Goal: Register for event/course

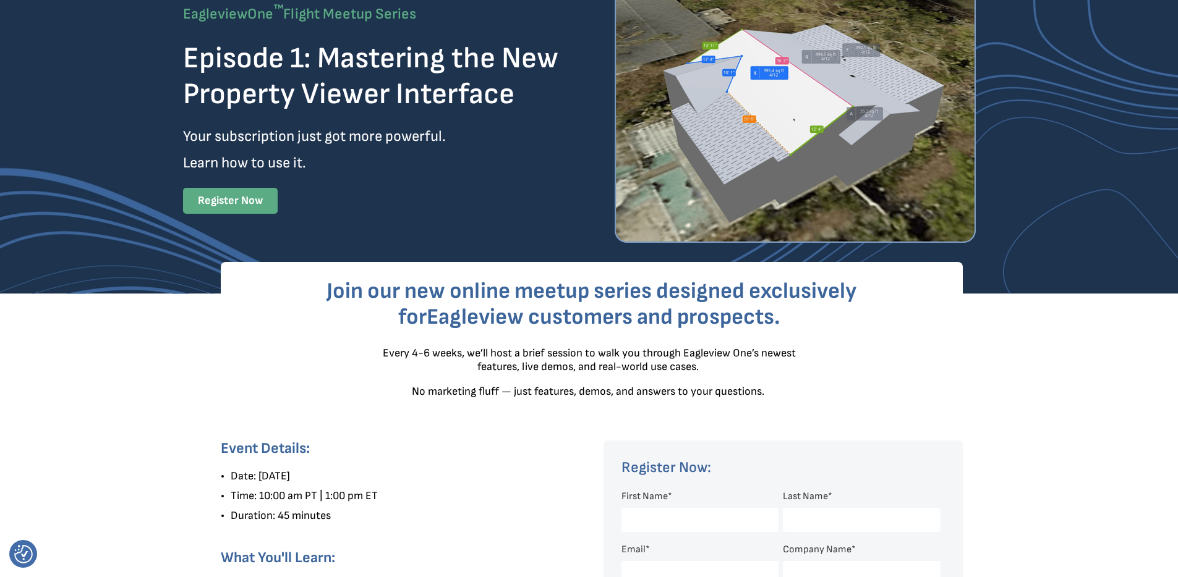
scroll to position [274, 0]
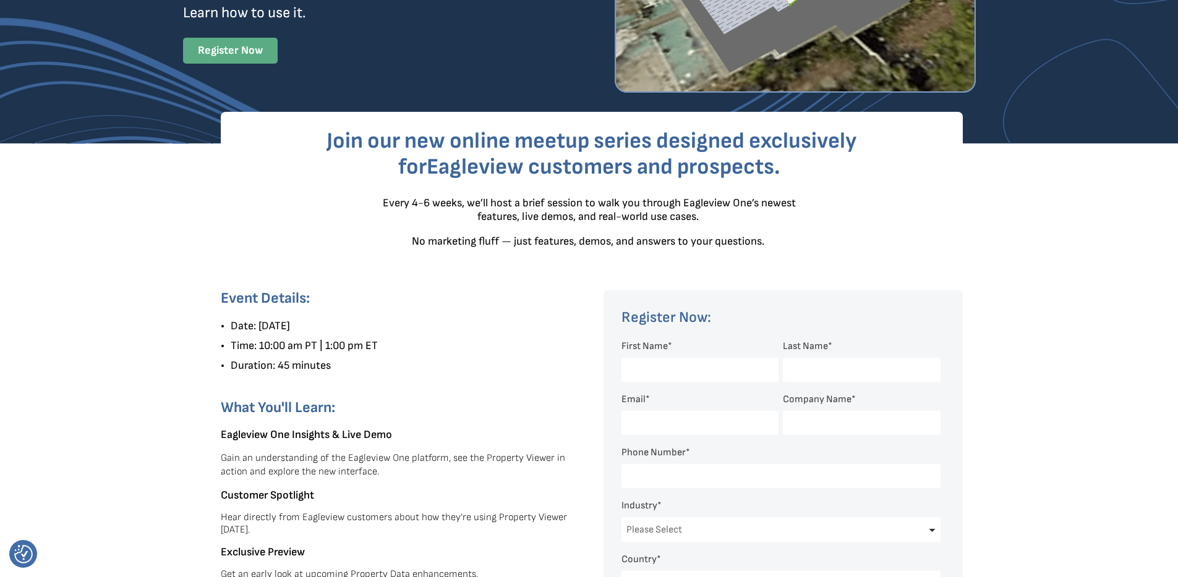
click at [679, 358] on input "First Name *" at bounding box center [699, 370] width 157 height 24
type input "[PERSON_NAME]"
type input "[PERSON_NAME][EMAIL_ADDRESS][PERSON_NAME][DOMAIN_NAME]"
type input "15857507382"
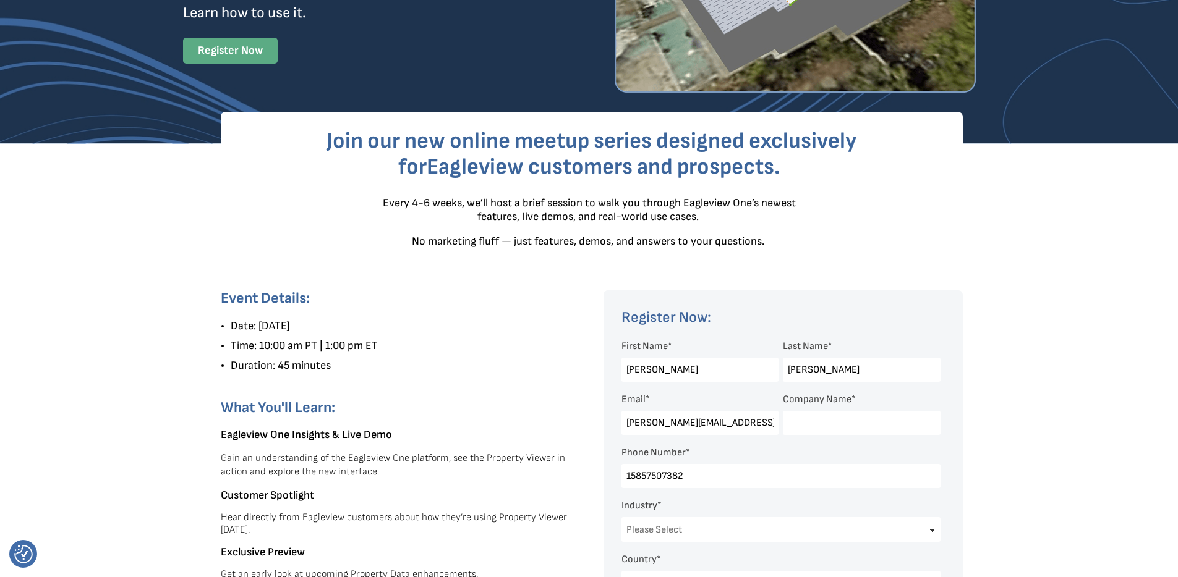
select select "[GEOGRAPHIC_DATA]"
select select "[US_STATE]"
click at [699, 358] on input "[PERSON_NAME]" at bounding box center [699, 370] width 157 height 24
click at [692, 411] on input "[PERSON_NAME][EMAIL_ADDRESS][PERSON_NAME][DOMAIN_NAME]" at bounding box center [699, 423] width 157 height 24
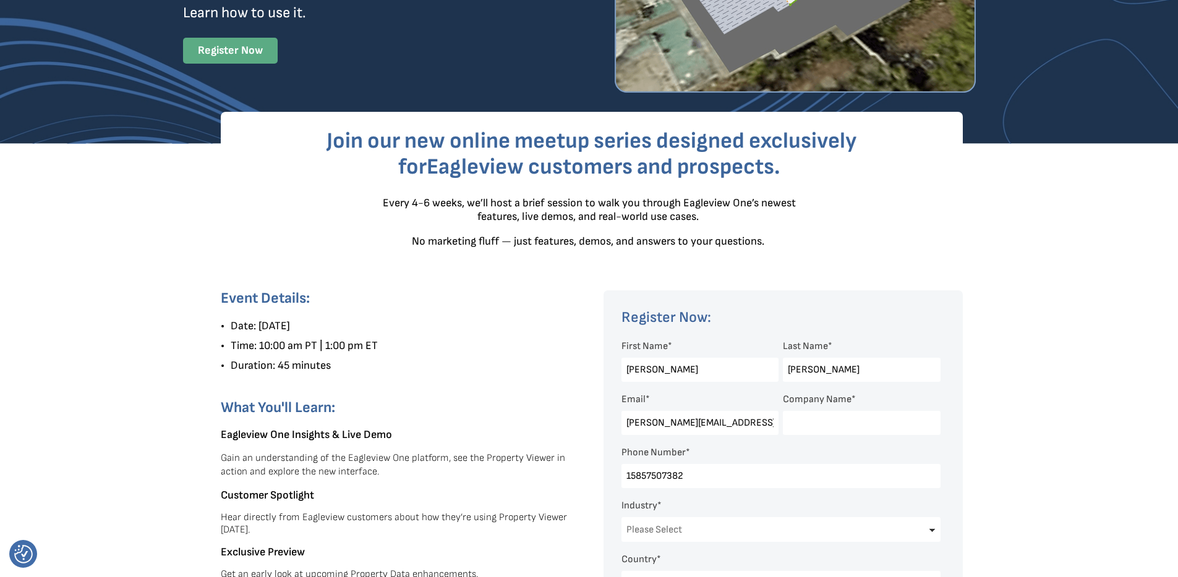
click at [692, 411] on input "[PERSON_NAME][EMAIL_ADDRESS][PERSON_NAME][DOMAIN_NAME]" at bounding box center [699, 423] width 157 height 24
type input "[PERSON_NAME][EMAIL_ADDRESS][PERSON_NAME][DOMAIN_NAME]"
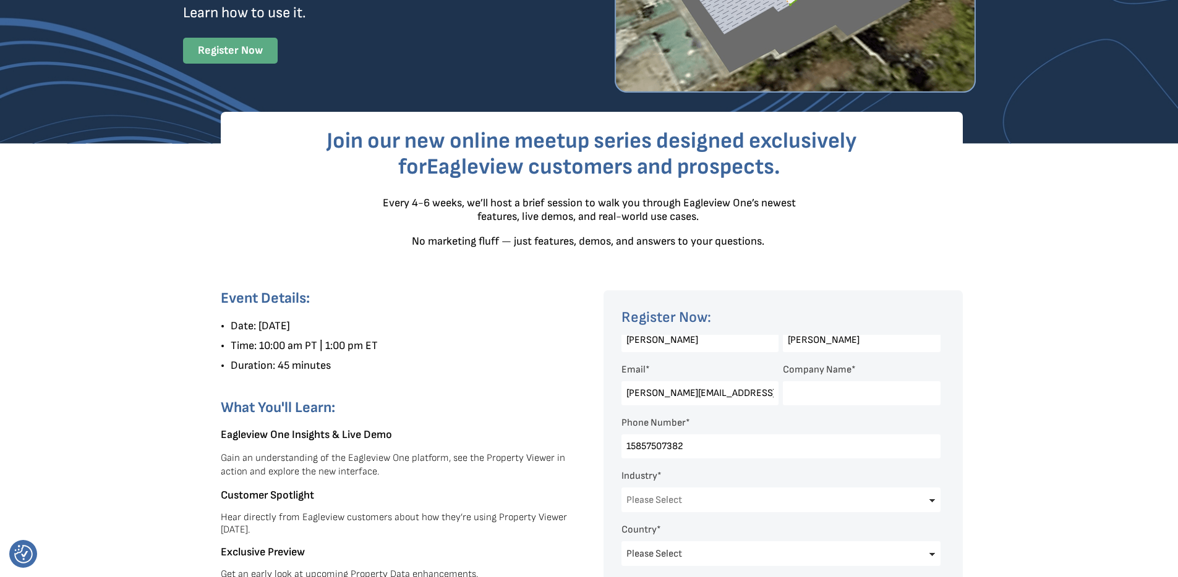
scroll to position [30, 0]
click at [686, 487] on select "Please Select Architects & Engineering Construction Electric/Gas Utilities Gove…" at bounding box center [780, 499] width 319 height 25
select select "Software and Technology"
click at [621, 487] on select "Please Select Architects & Engineering Construction Electric/Gas Utilities Gove…" at bounding box center [780, 499] width 319 height 25
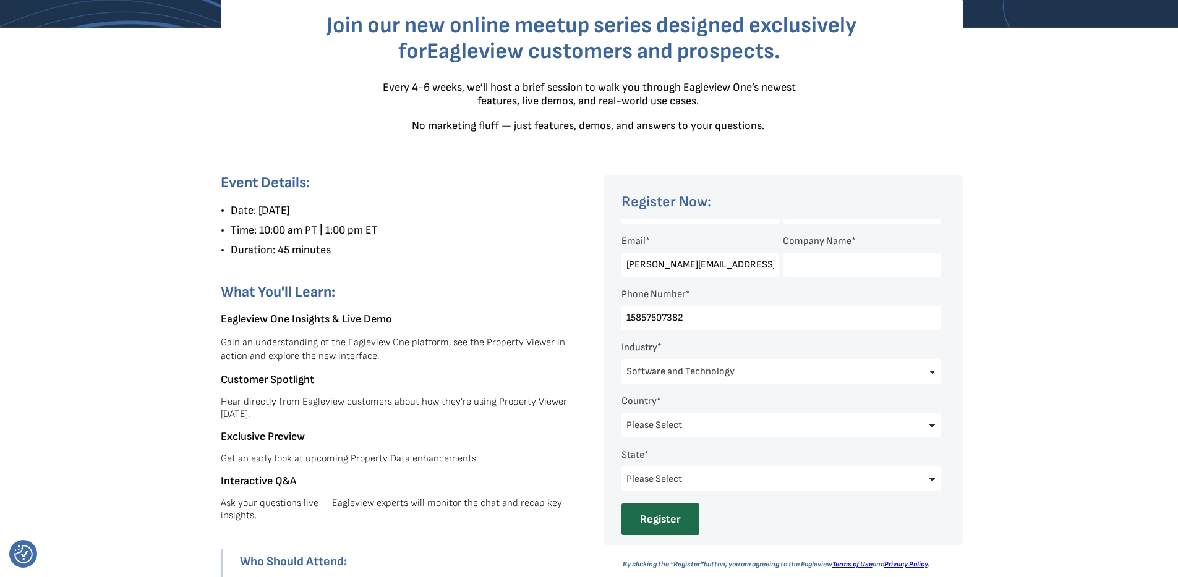
scroll to position [309, 0]
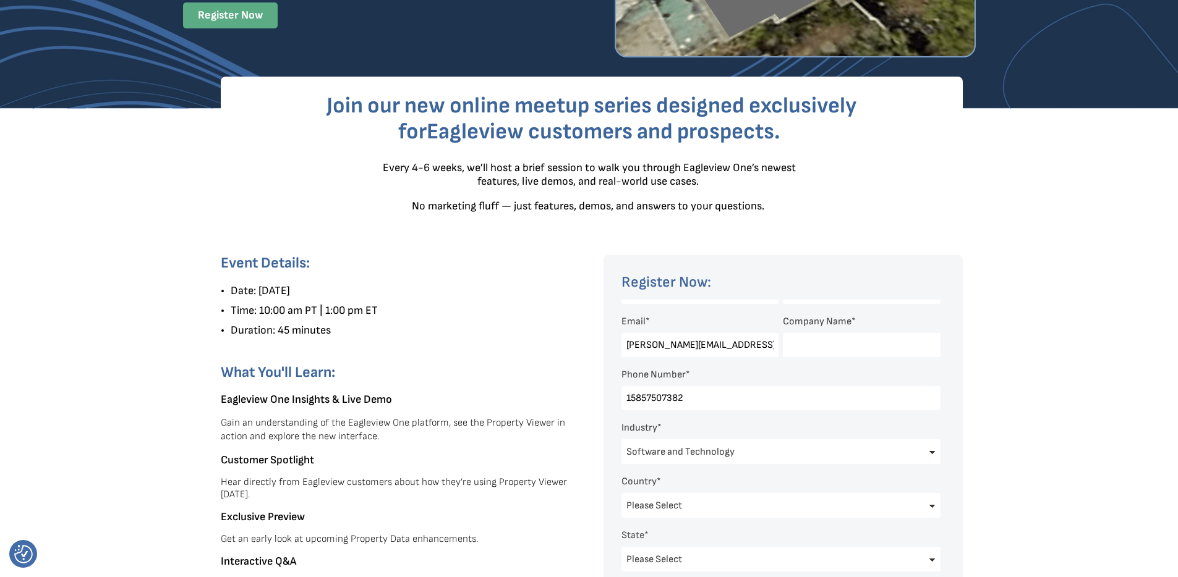
click at [818, 333] on input "Company Name *" at bounding box center [861, 345] width 157 height 24
type input "FLX AI"
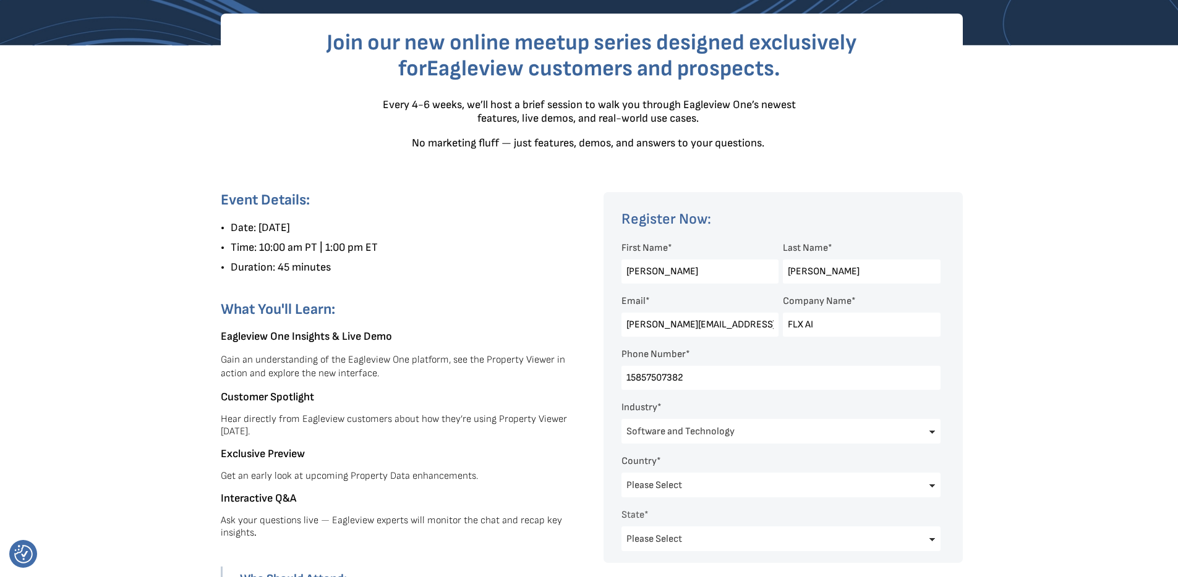
scroll to position [367, 0]
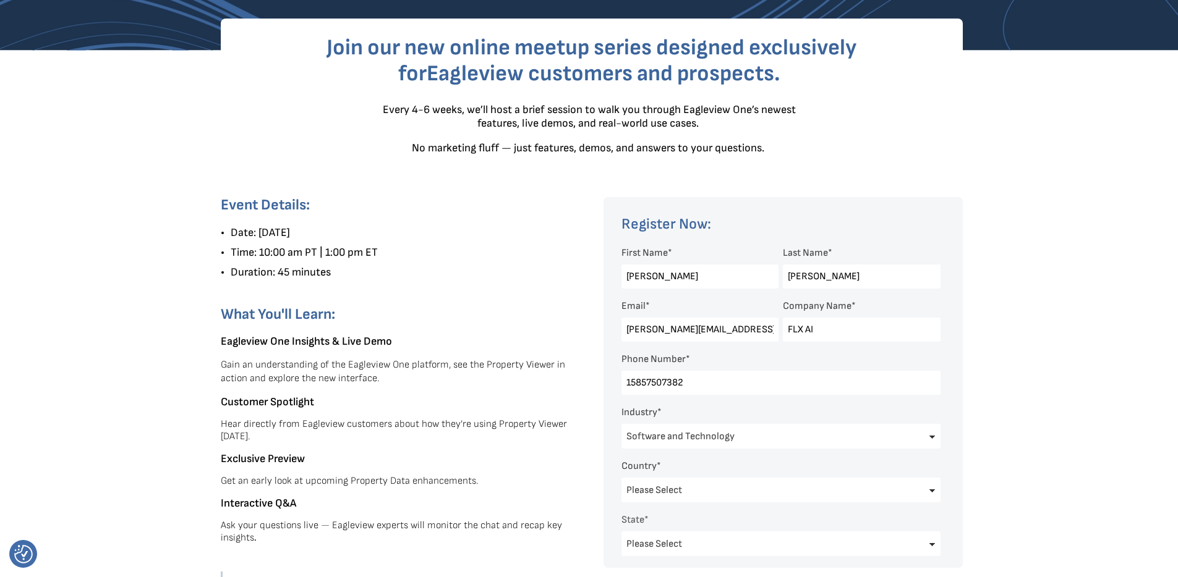
click at [603, 103] on span "Every 4-6 weeks, we’ll host a brief session to walk you through Eagleview One’s…" at bounding box center [589, 116] width 413 height 27
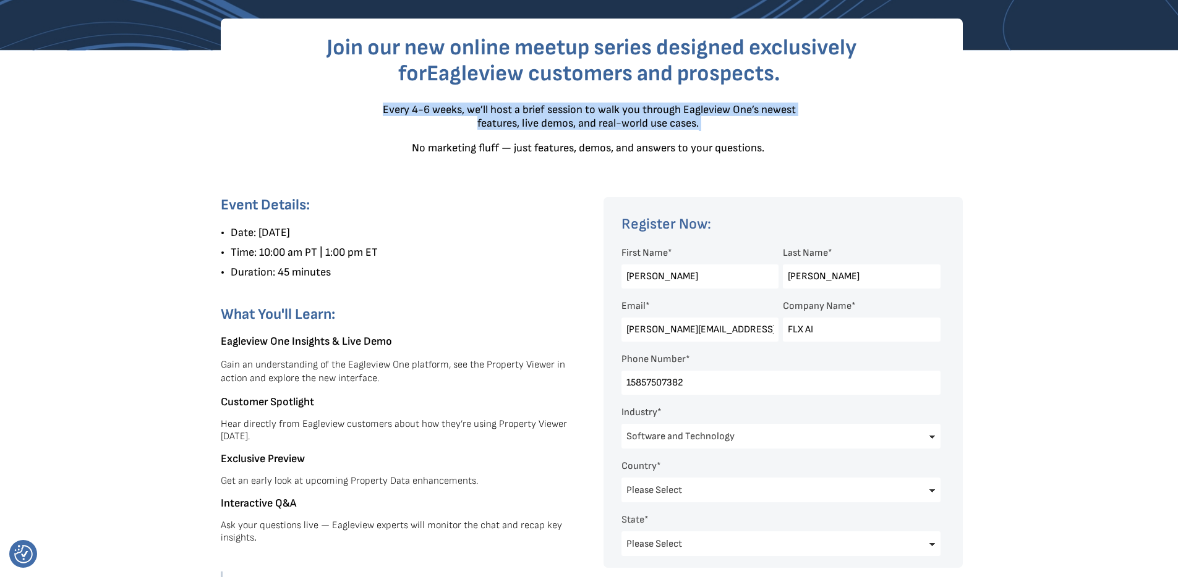
drag, startPoint x: 603, startPoint y: 100, endPoint x: 580, endPoint y: 99, distance: 22.9
click at [580, 103] on span "Every 4-6 weeks, we’ll host a brief session to walk you through Eagleview One’s…" at bounding box center [589, 116] width 413 height 27
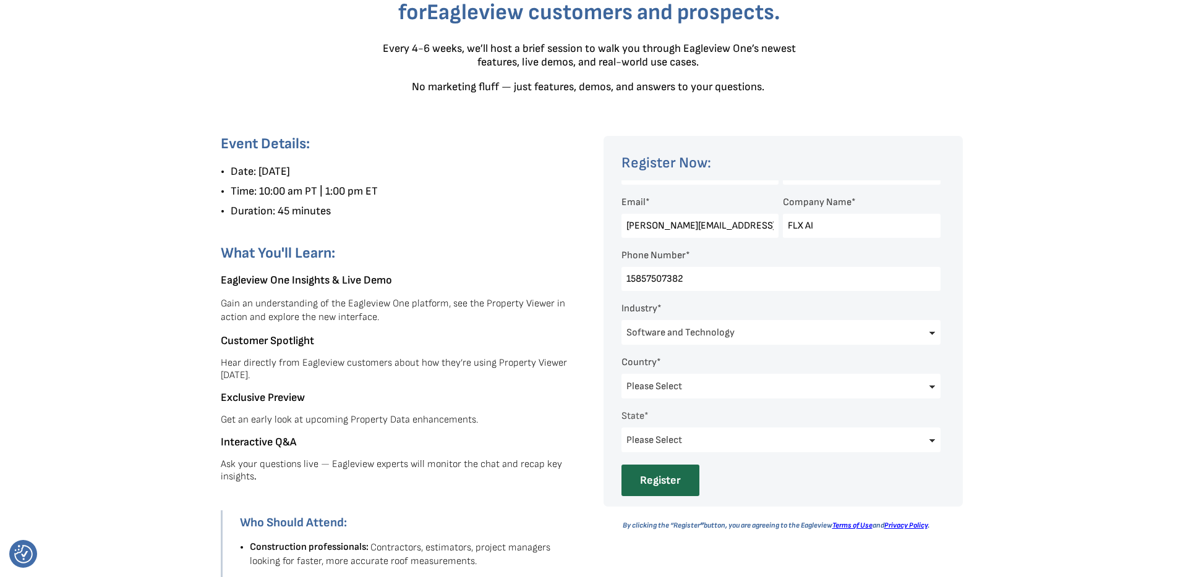
scroll to position [488, 0]
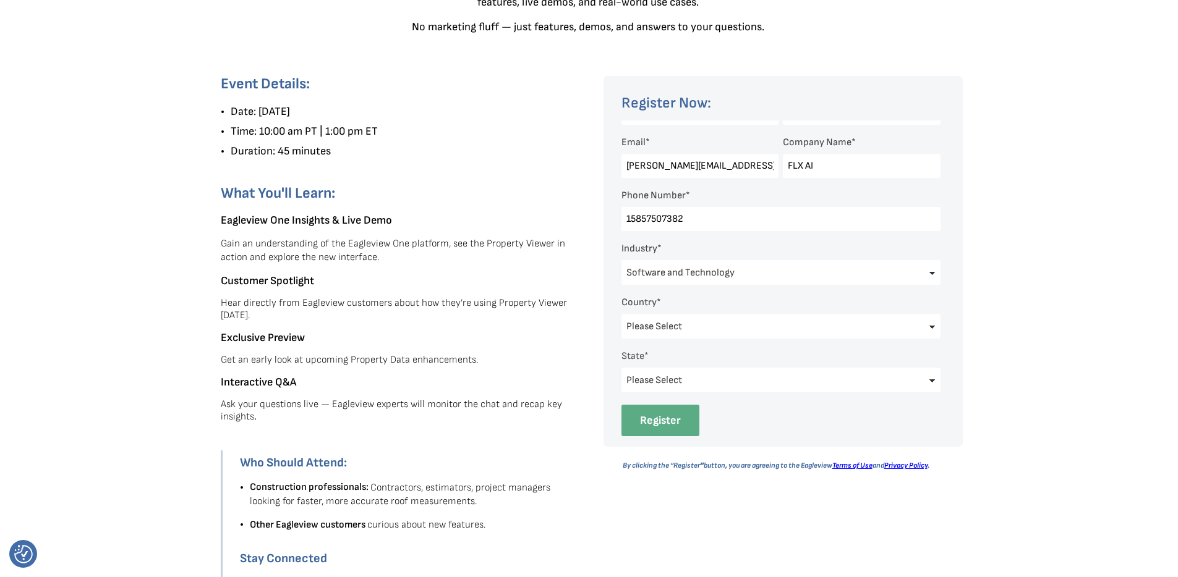
click at [660, 405] on input "Register" at bounding box center [660, 421] width 78 height 32
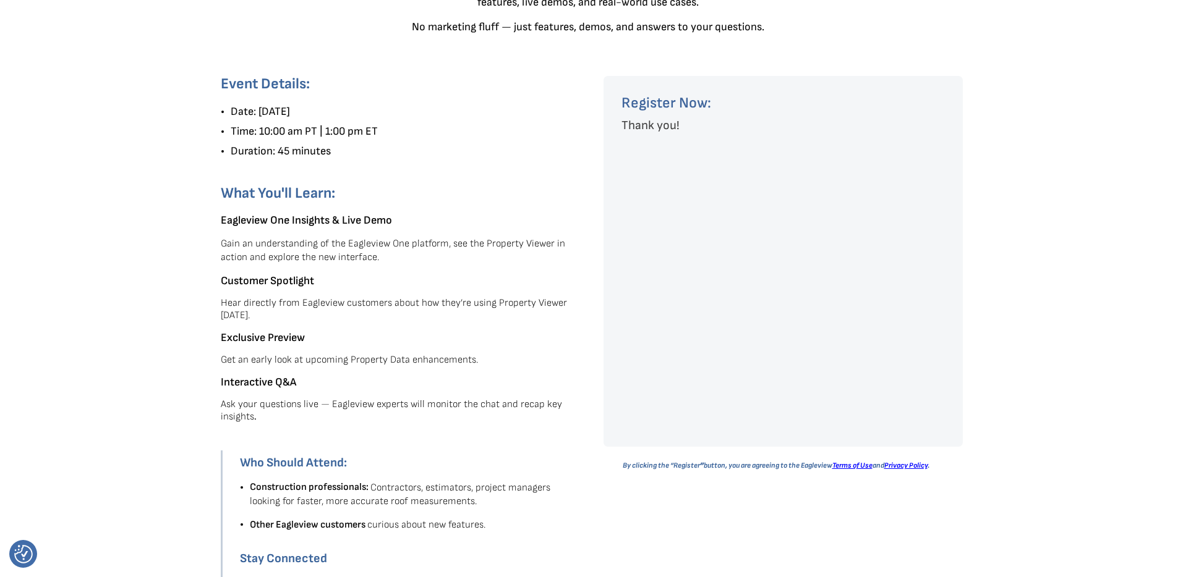
scroll to position [0, 0]
